Goal: Task Accomplishment & Management: Manage account settings

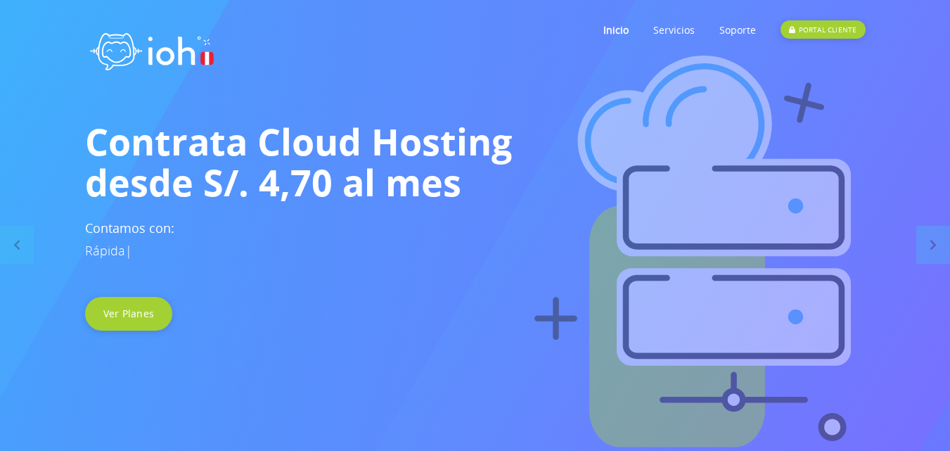
click at [844, 27] on div "PORTAL CLIENTE" at bounding box center [822, 29] width 84 height 18
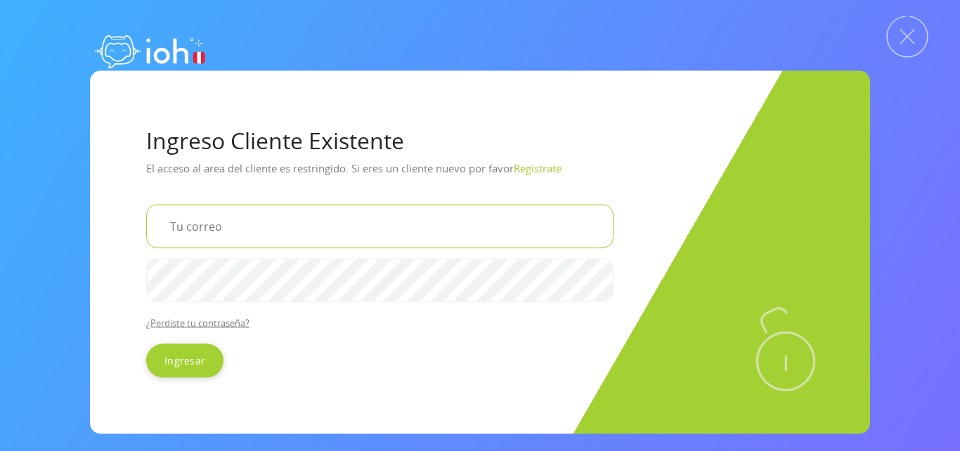
click at [267, 238] on input "email" at bounding box center [379, 226] width 467 height 44
type input "hidraulicafaliamp@gmail.com"
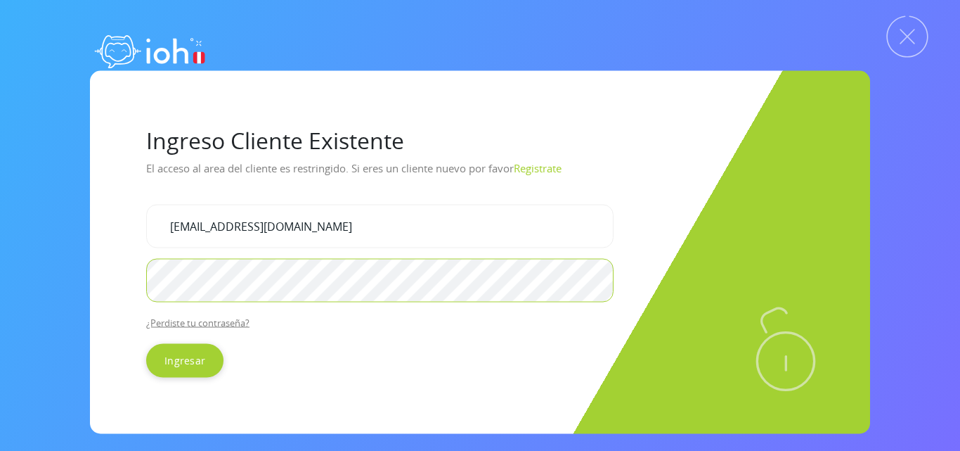
click at [146, 343] on input "Ingresar" at bounding box center [184, 360] width 77 height 34
